Goal: Transaction & Acquisition: Book appointment/travel/reservation

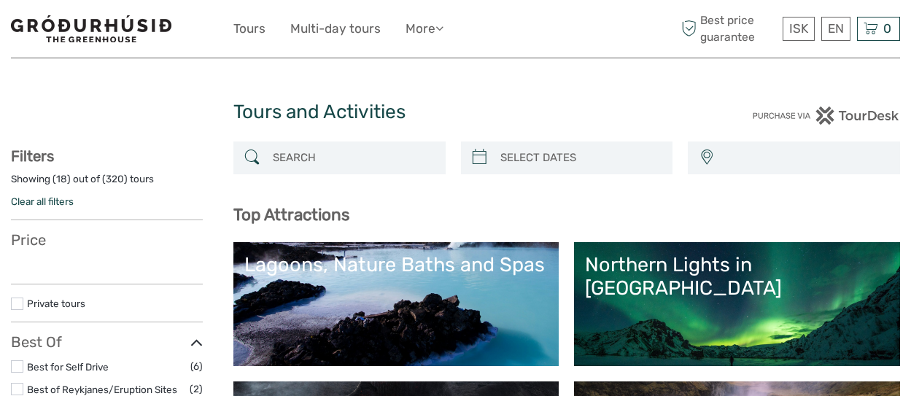
select select
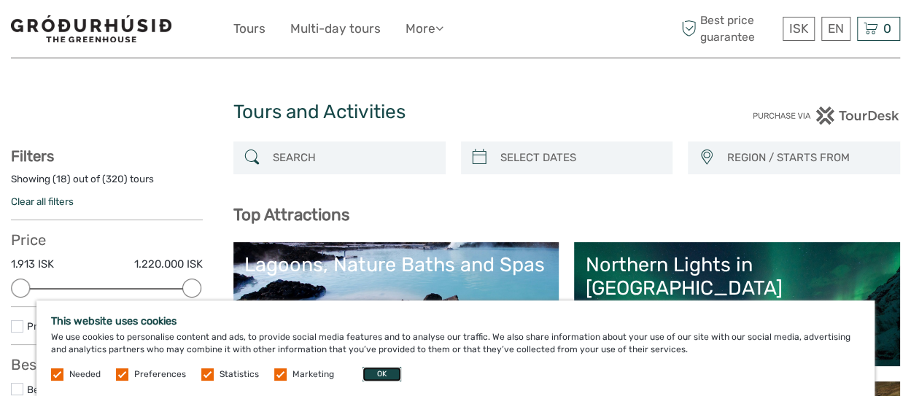
click at [368, 372] on button "OK" at bounding box center [382, 374] width 39 height 15
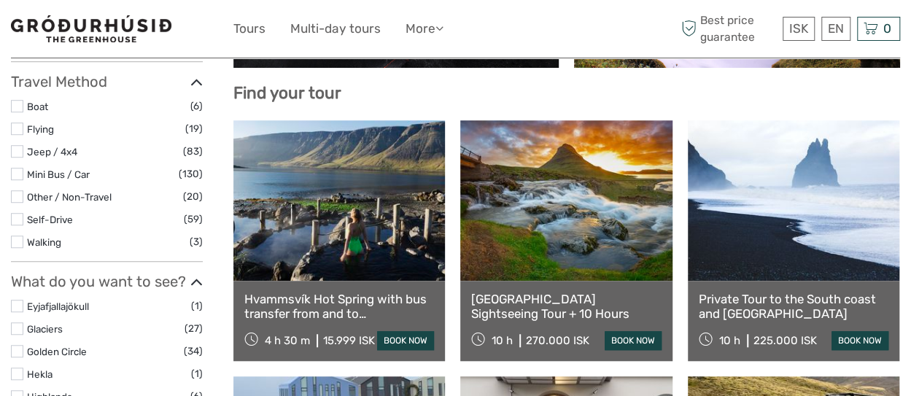
scroll to position [219, 0]
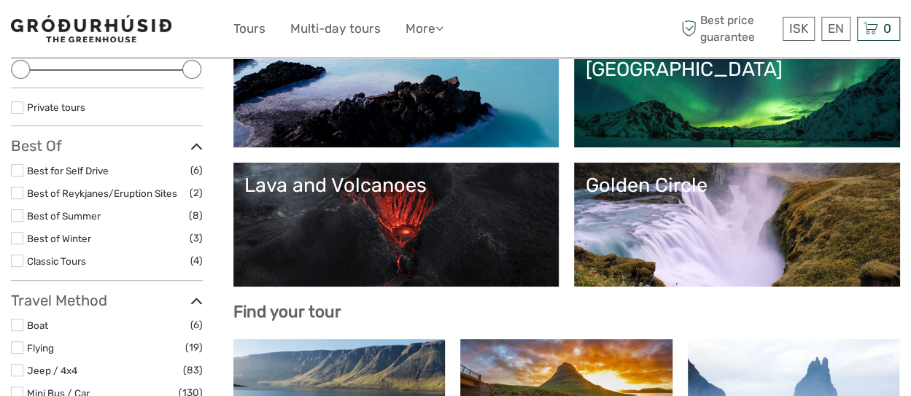
click at [549, 193] on div "Lava and Volcanoes" at bounding box center [396, 185] width 304 height 23
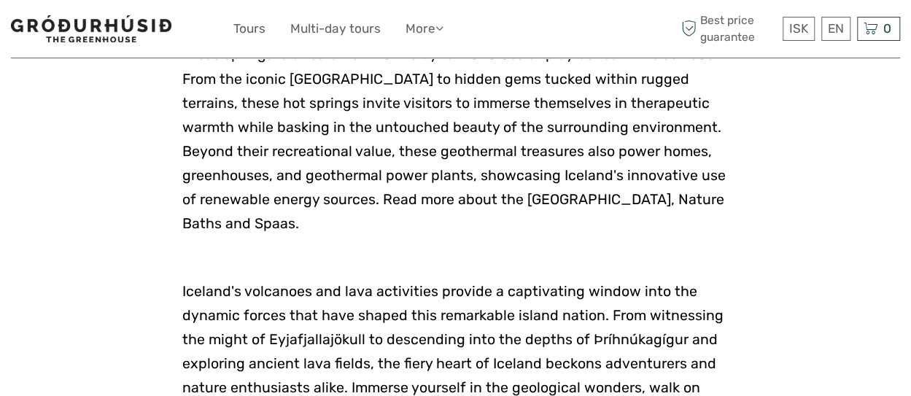
scroll to position [2408, 0]
